Goal: Information Seeking & Learning: Understand process/instructions

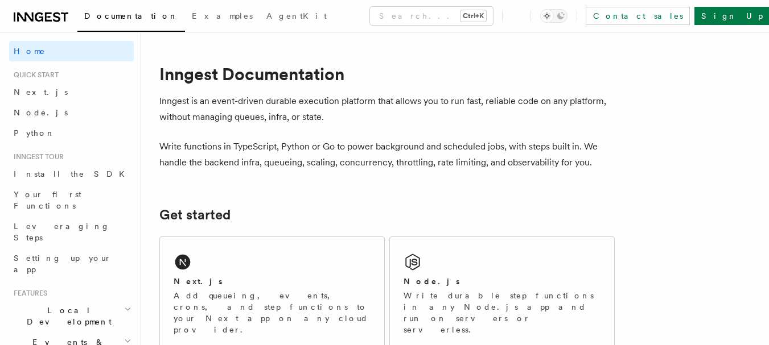
click at [45, 113] on link "Node.js" at bounding box center [71, 112] width 125 height 20
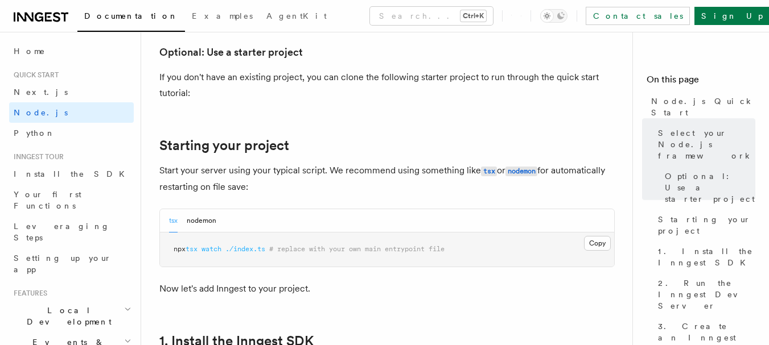
scroll to position [455, 0]
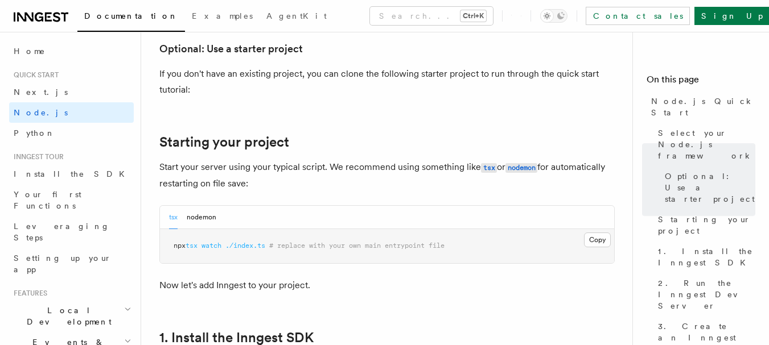
click at [196, 219] on button "nodemon" at bounding box center [202, 217] width 30 height 23
click at [179, 218] on div "tsx nodemon" at bounding box center [192, 217] width 47 height 23
click at [167, 217] on div "tsx nodemon" at bounding box center [387, 217] width 454 height 23
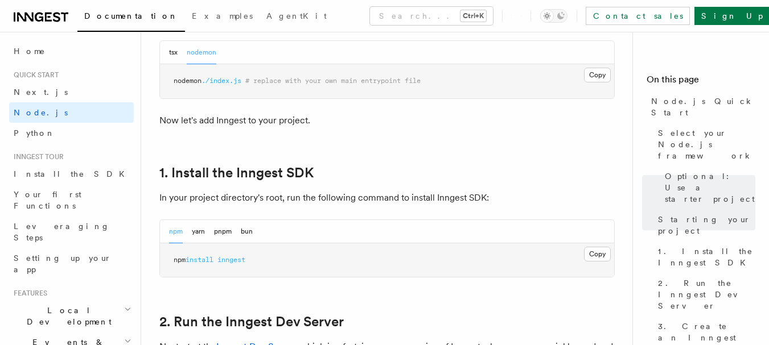
scroll to position [683, 0]
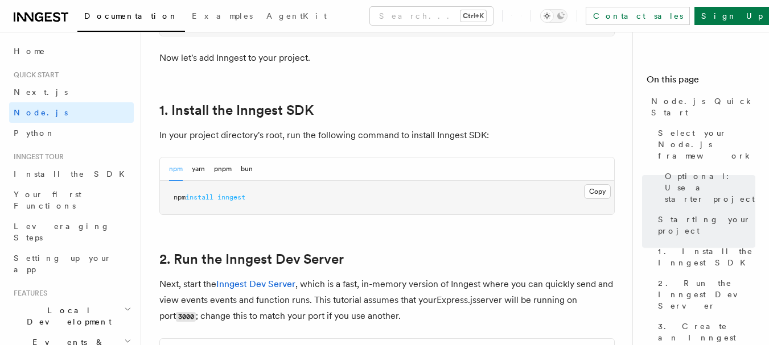
click at [596, 193] on button "Copy Copied" at bounding box center [597, 191] width 27 height 15
click at [603, 192] on button "Copy Copied" at bounding box center [597, 191] width 27 height 15
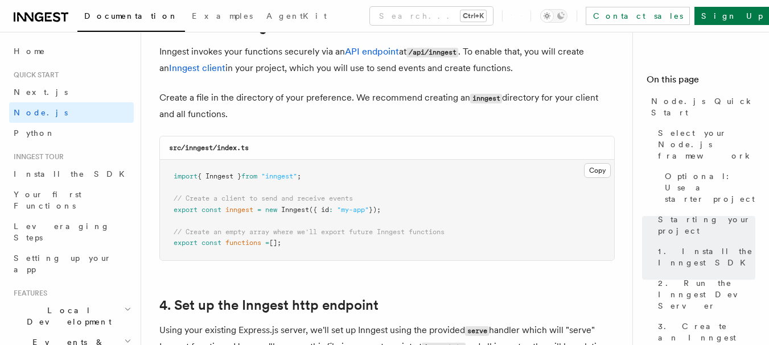
scroll to position [1479, 0]
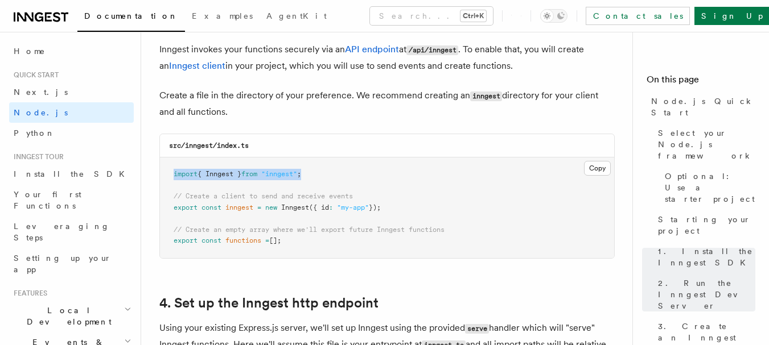
drag, startPoint x: 328, startPoint y: 173, endPoint x: 172, endPoint y: 168, distance: 155.4
click at [172, 168] on pre "import { Inngest } from "inngest" ; // Create a client to send and receive even…" at bounding box center [387, 208] width 454 height 101
copy span "import { Inngest } from "inngest" ;"
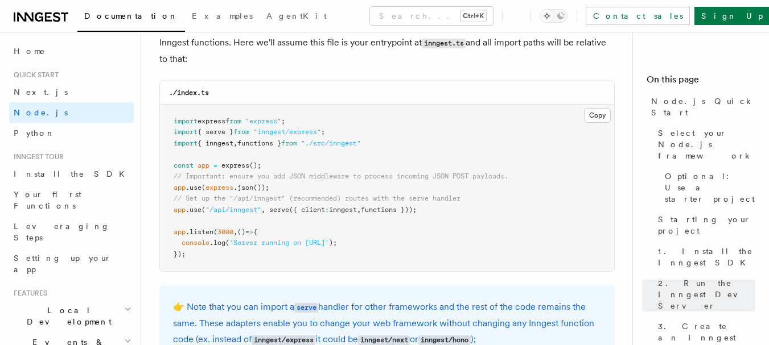
drag, startPoint x: 223, startPoint y: 52, endPoint x: 342, endPoint y: 143, distance: 150.2
click at [342, 145] on span ""./src/inngest"" at bounding box center [331, 143] width 60 height 8
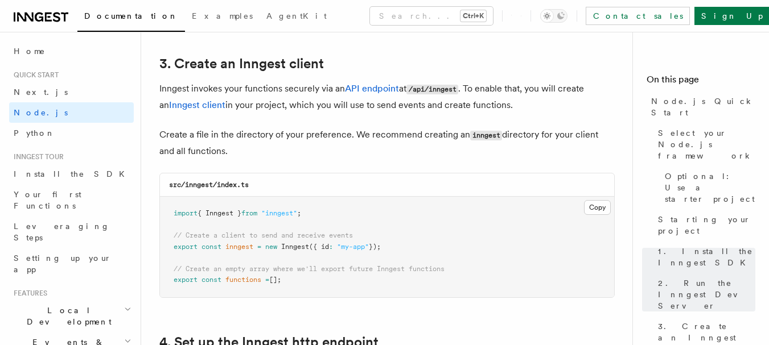
scroll to position [1497, 0]
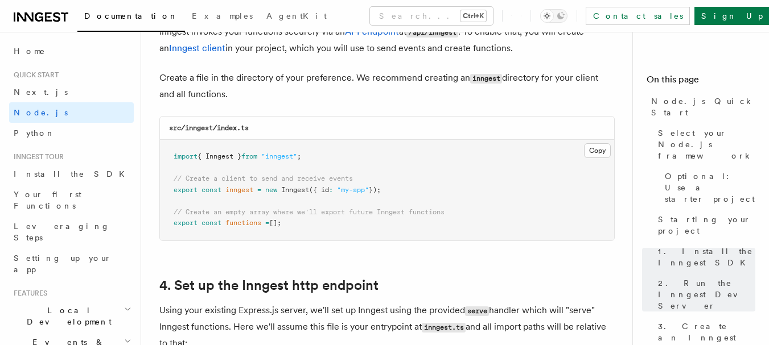
drag, startPoint x: 413, startPoint y: 189, endPoint x: 172, endPoint y: 191, distance: 241.2
click at [172, 191] on pre "import { Inngest } from "inngest" ; // Create a client to send and receive even…" at bounding box center [387, 190] width 454 height 101
copy span "export const inngest = new Inngest ({ id : "my-app" });"
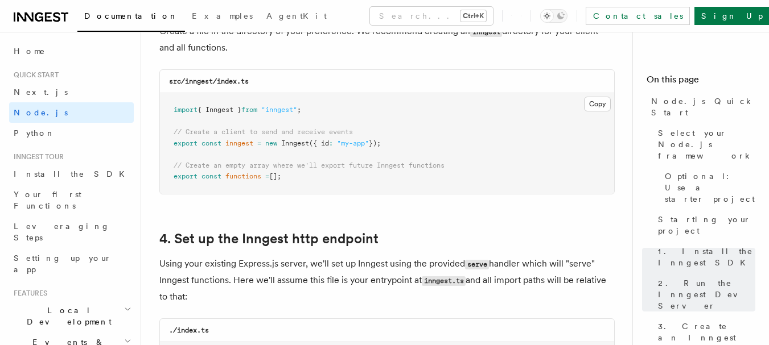
scroll to position [1526, 0]
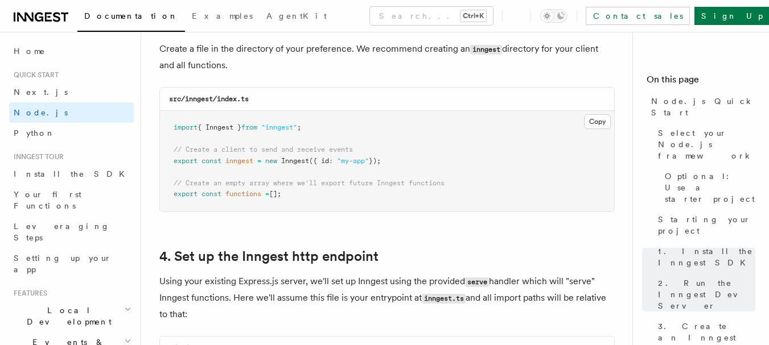
click at [440, 149] on pre "import { Inngest } from "inngest" ; // Create a client to send and receive even…" at bounding box center [387, 161] width 454 height 101
drag, startPoint x: 399, startPoint y: 158, endPoint x: 164, endPoint y: 150, distance: 235.7
click at [164, 150] on pre "import { Inngest } from "inngest" ; // Create a client to send and receive even…" at bounding box center [387, 161] width 454 height 101
copy code "// Create a client to send and receive events export const inngest = new Innges…"
drag, startPoint x: 317, startPoint y: 199, endPoint x: 146, endPoint y: 178, distance: 172.5
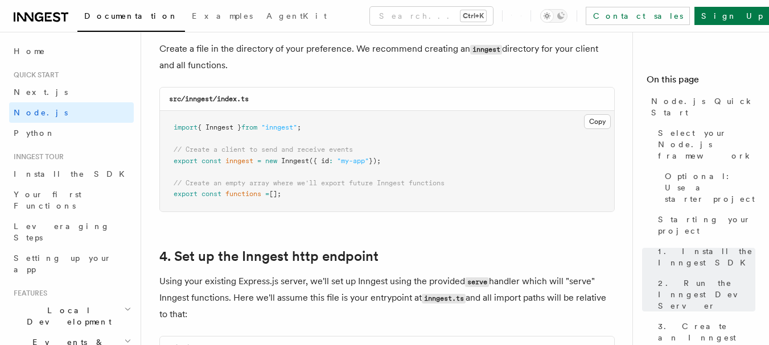
copy code "// Create an empty array where we'll export future Inngest functions export con…"
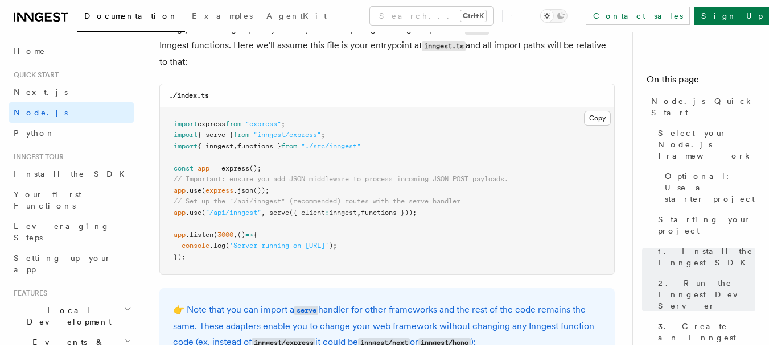
scroll to position [1810, 0]
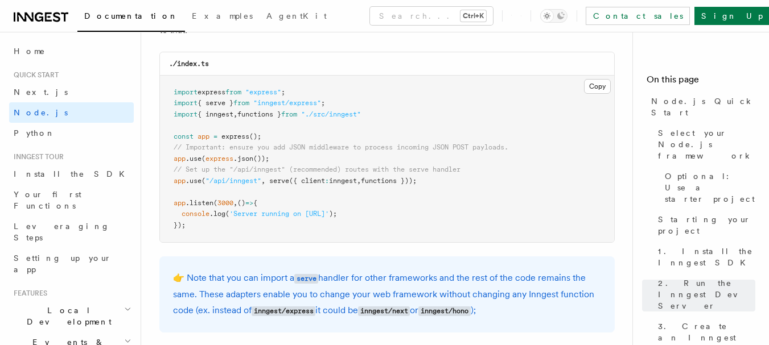
click at [375, 189] on pre "import express from "express" ; import { serve } from "inngest/express" ; impor…" at bounding box center [387, 159] width 454 height 167
drag, startPoint x: 271, startPoint y: 179, endPoint x: 419, endPoint y: 181, distance: 148.5
click at [416, 181] on span "app .use ( "/api/inngest" , serve ({ client : inngest , functions }));" at bounding box center [295, 181] width 243 height 8
click at [463, 178] on pre "import express from "express" ; import { serve } from "inngest/express" ; impor…" at bounding box center [387, 159] width 454 height 167
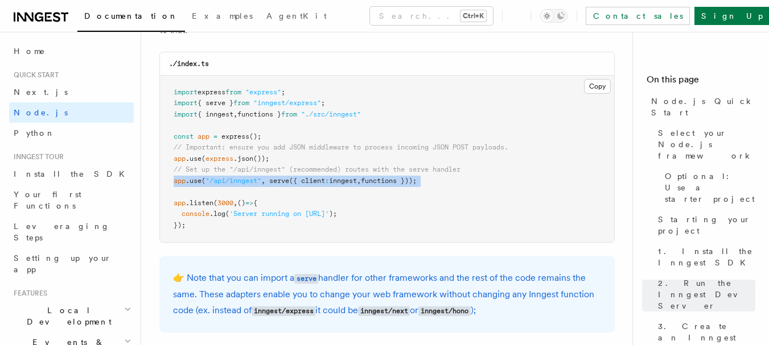
drag, startPoint x: 463, startPoint y: 178, endPoint x: 170, endPoint y: 178, distance: 293.0
click at [170, 178] on pre "import express from "express" ; import { serve } from "inngest/express" ; impor…" at bounding box center [387, 159] width 454 height 167
copy code "app .use ( "/api/inngest" , serve ({ client : inngest , functions }));"
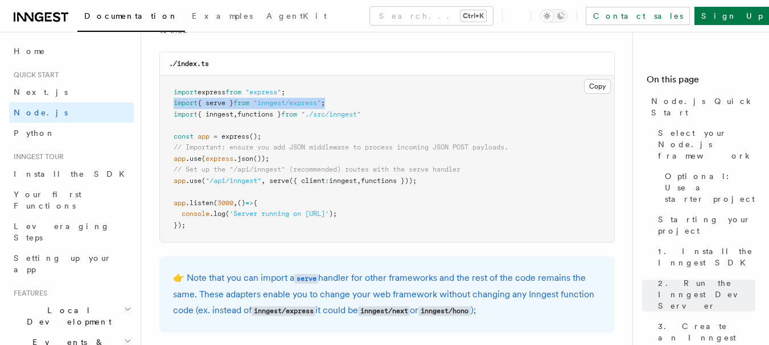
drag, startPoint x: 350, startPoint y: 98, endPoint x: 170, endPoint y: 98, distance: 180.4
click at [170, 98] on pre "import express from "express" ; import { serve } from "inngest/express" ; impor…" at bounding box center [387, 159] width 454 height 167
copy span "import { serve } from "inngest/express" ;"
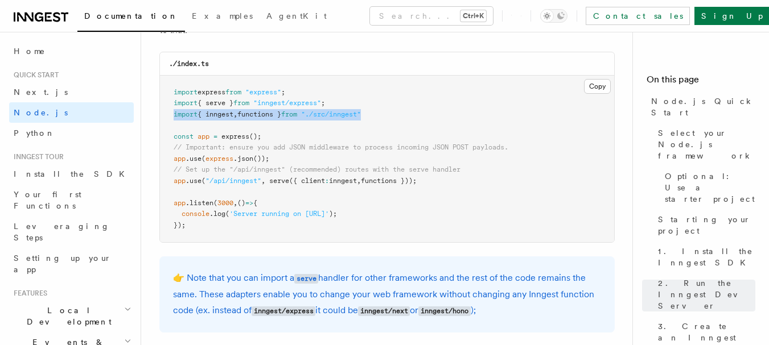
drag, startPoint x: 380, startPoint y: 114, endPoint x: 174, endPoint y: 118, distance: 206.0
click at [174, 118] on pre "import express from "express" ; import { serve } from "inngest/express" ; impor…" at bounding box center [387, 159] width 454 height 167
copy span "import { inngest , functions } from "./src/inngest""
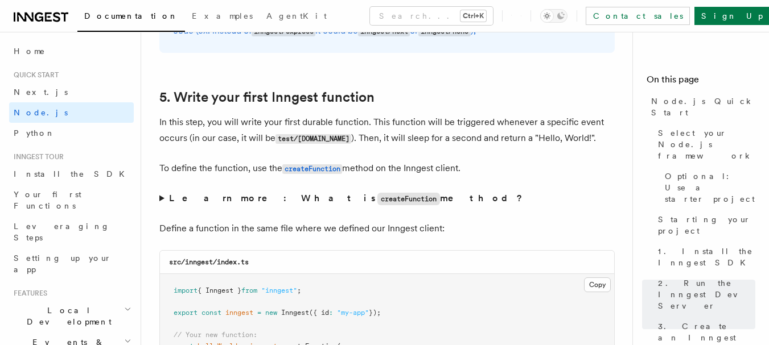
scroll to position [2112, 0]
